Goal: Information Seeking & Learning: Learn about a topic

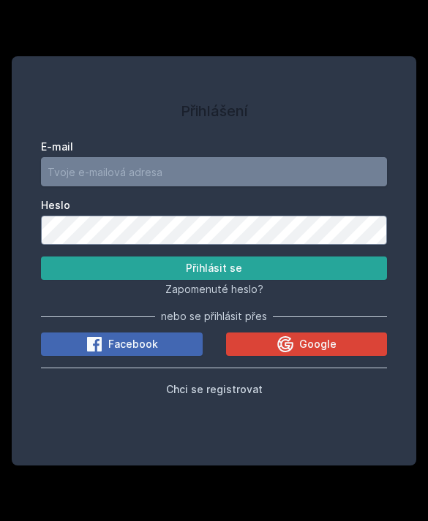
type input "ksenia.mayor@gmail.com"
click at [214, 280] on button "Přihlásit se" at bounding box center [214, 268] width 346 height 23
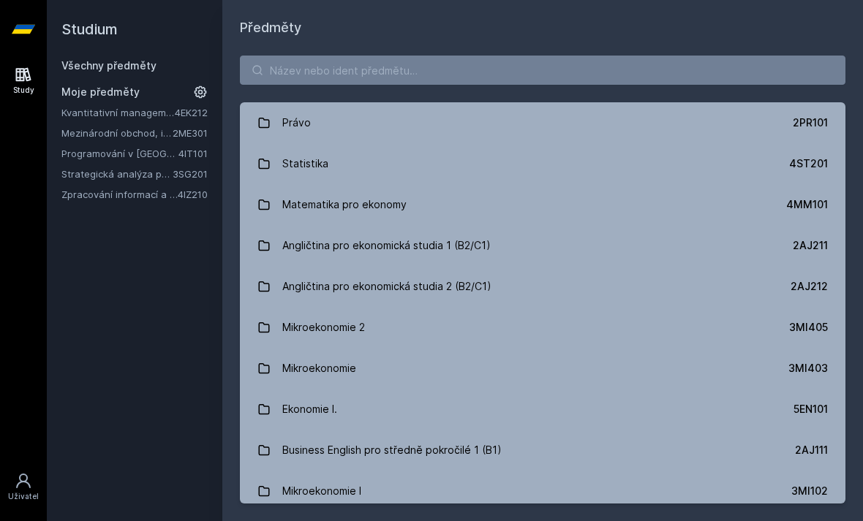
click at [139, 175] on link "Strategická analýza pro informatiky a statistiky" at bounding box center [116, 174] width 111 height 15
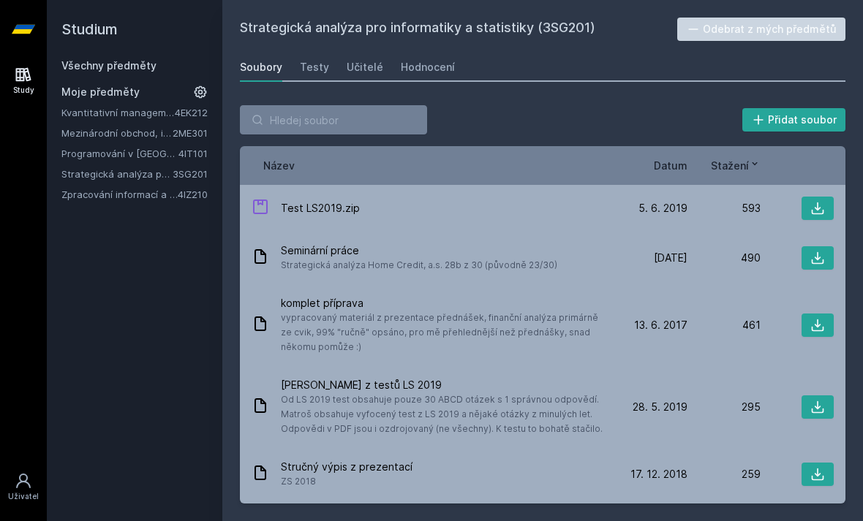
click at [314, 72] on div "Testy" at bounding box center [314, 67] width 29 height 15
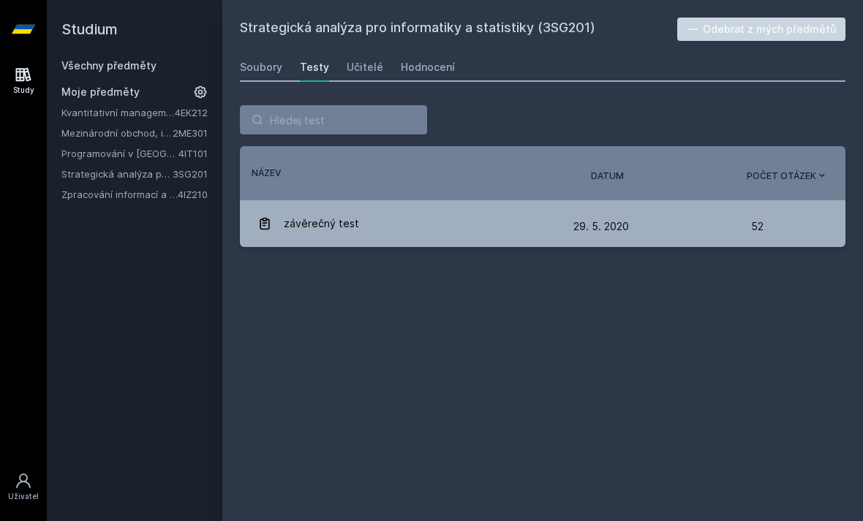
click at [260, 69] on div "Soubory" at bounding box center [261, 67] width 42 height 15
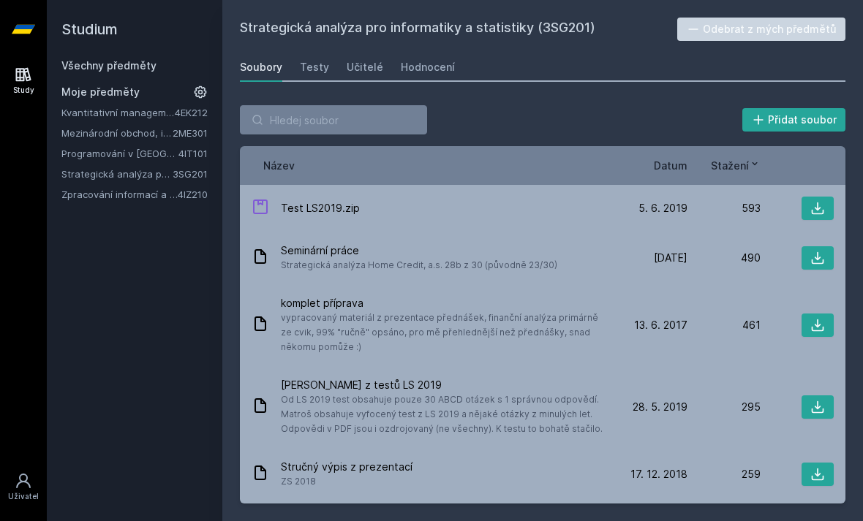
click at [427, 157] on div "Název Datum Stažení" at bounding box center [542, 165] width 605 height 39
click at [427, 183] on div "Název Datum Stažení" at bounding box center [542, 165] width 605 height 39
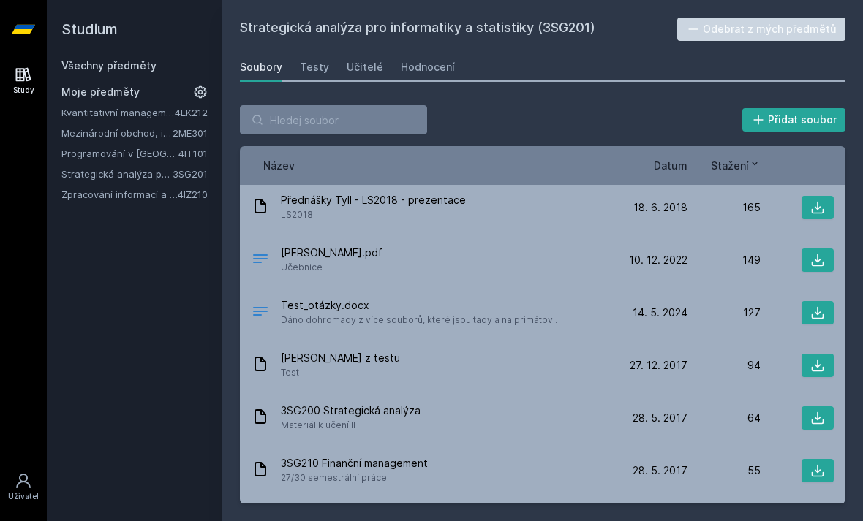
scroll to position [379, 0]
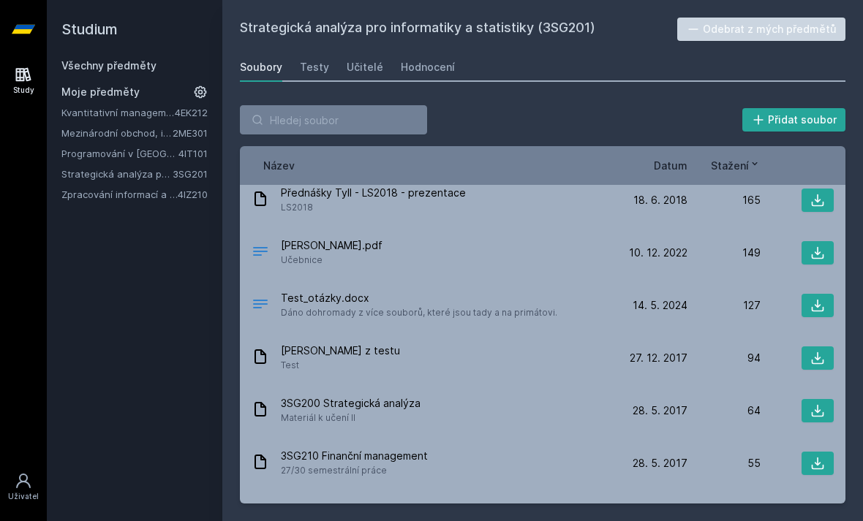
click at [427, 300] on div at bounding box center [796, 305] width 73 height 23
click at [427, 309] on icon at bounding box center [817, 305] width 15 height 15
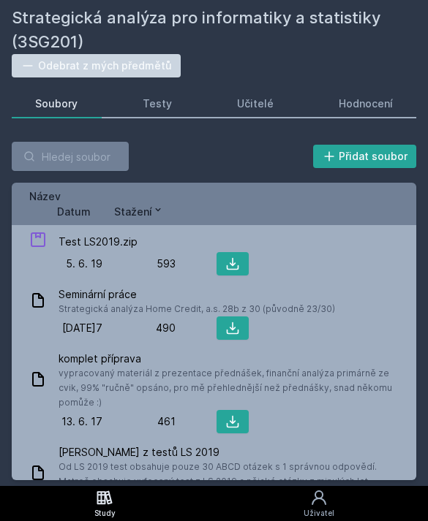
click at [272, 105] on link "Učitelé" at bounding box center [256, 103] width 84 height 29
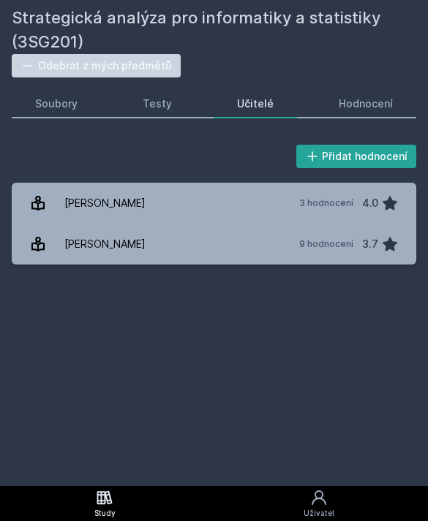
scroll to position [41, 0]
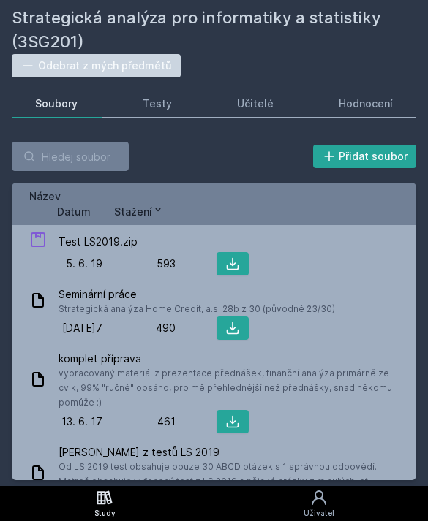
click at [165, 105] on div "Testy" at bounding box center [157, 104] width 29 height 15
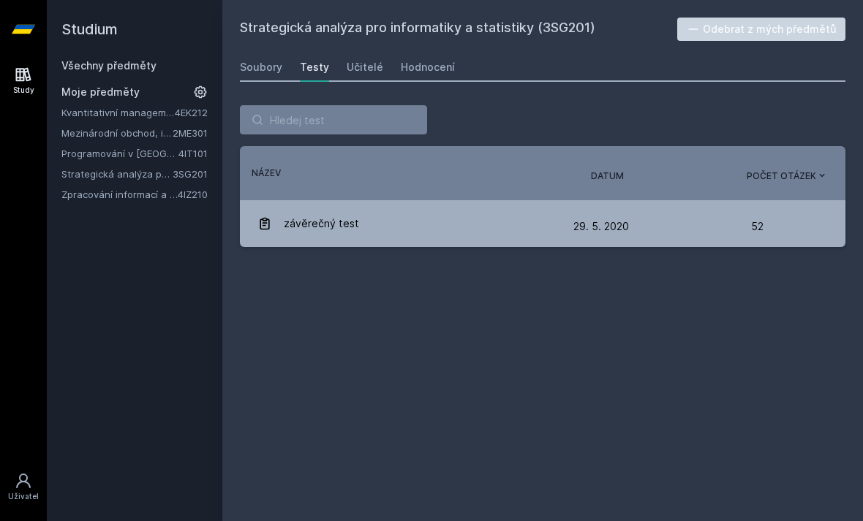
click at [143, 197] on link "Zpracování informací a znalostí" at bounding box center [119, 194] width 116 height 15
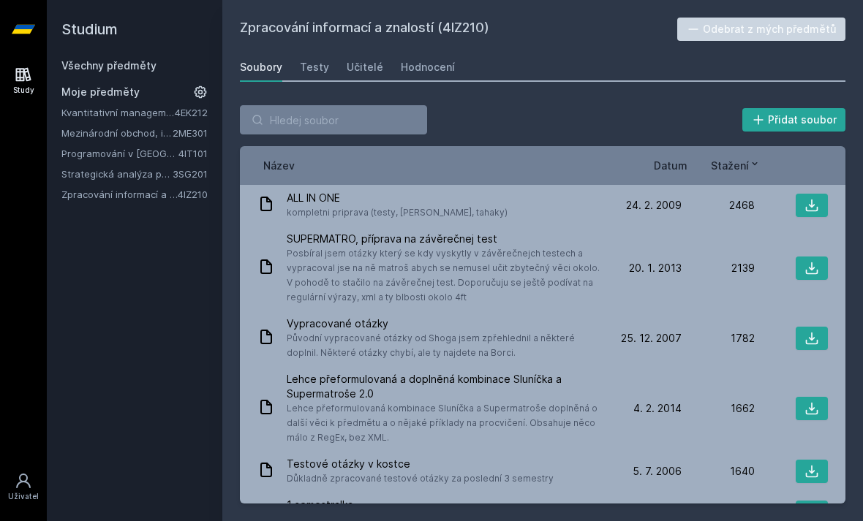
click at [362, 67] on div "Učitelé" at bounding box center [365, 67] width 37 height 15
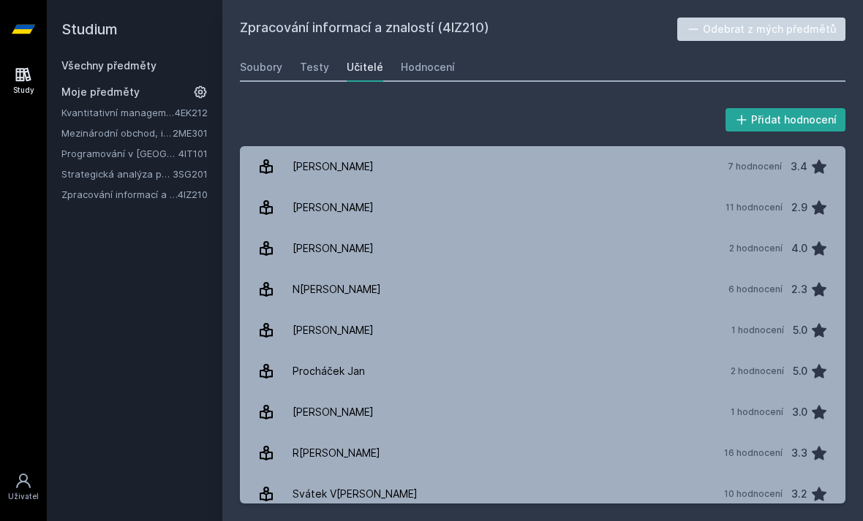
click at [427, 202] on div "11 hodnocení" at bounding box center [753, 208] width 57 height 12
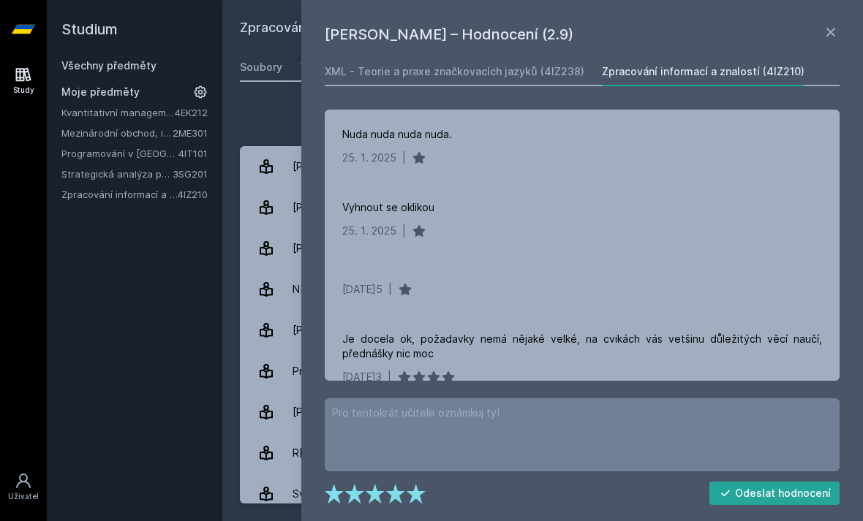
click at [427, 65] on div "XML - Teorie a praxe značkovacích jazyků (4IZ238)" at bounding box center [455, 71] width 260 height 15
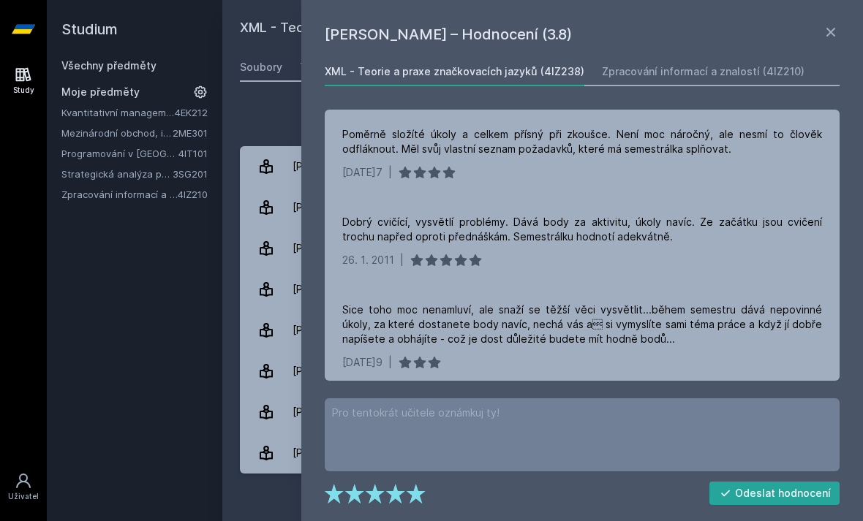
click at [427, 41] on link at bounding box center [831, 34] width 18 height 22
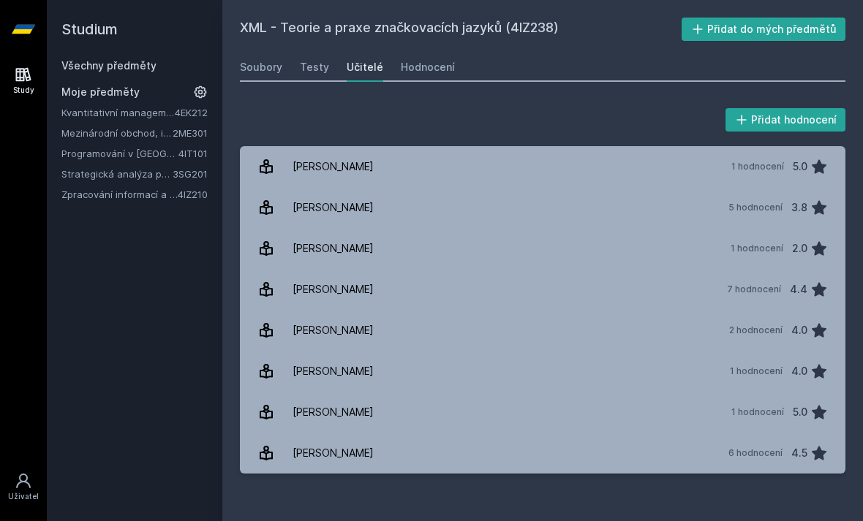
click at [320, 69] on div "Testy" at bounding box center [314, 67] width 29 height 15
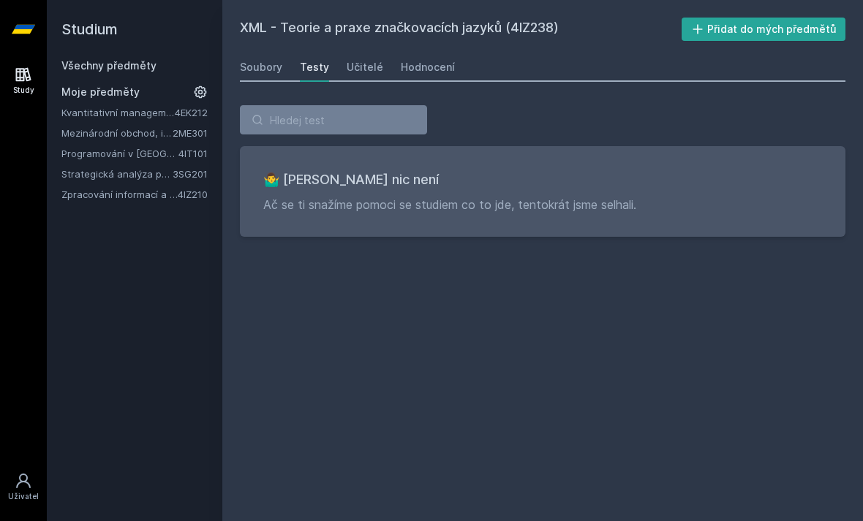
click at [265, 69] on div "Soubory" at bounding box center [261, 67] width 42 height 15
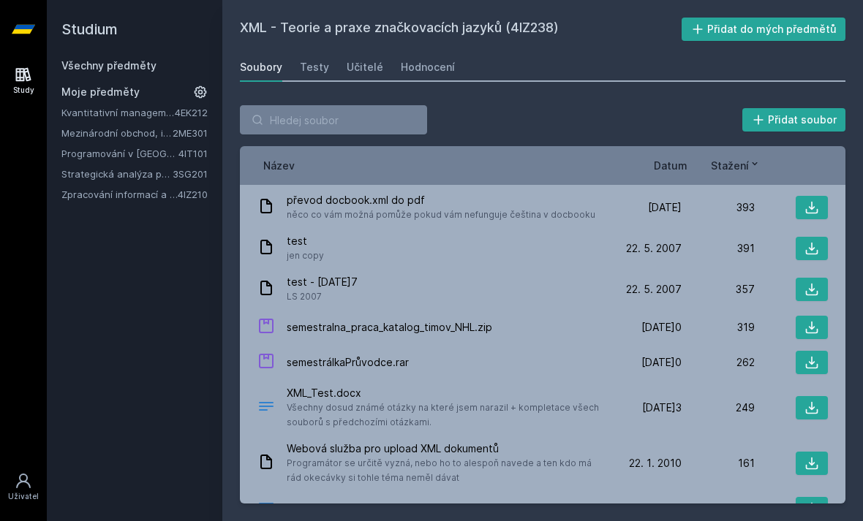
scroll to position [1051, 0]
